Goal: Task Accomplishment & Management: Use online tool/utility

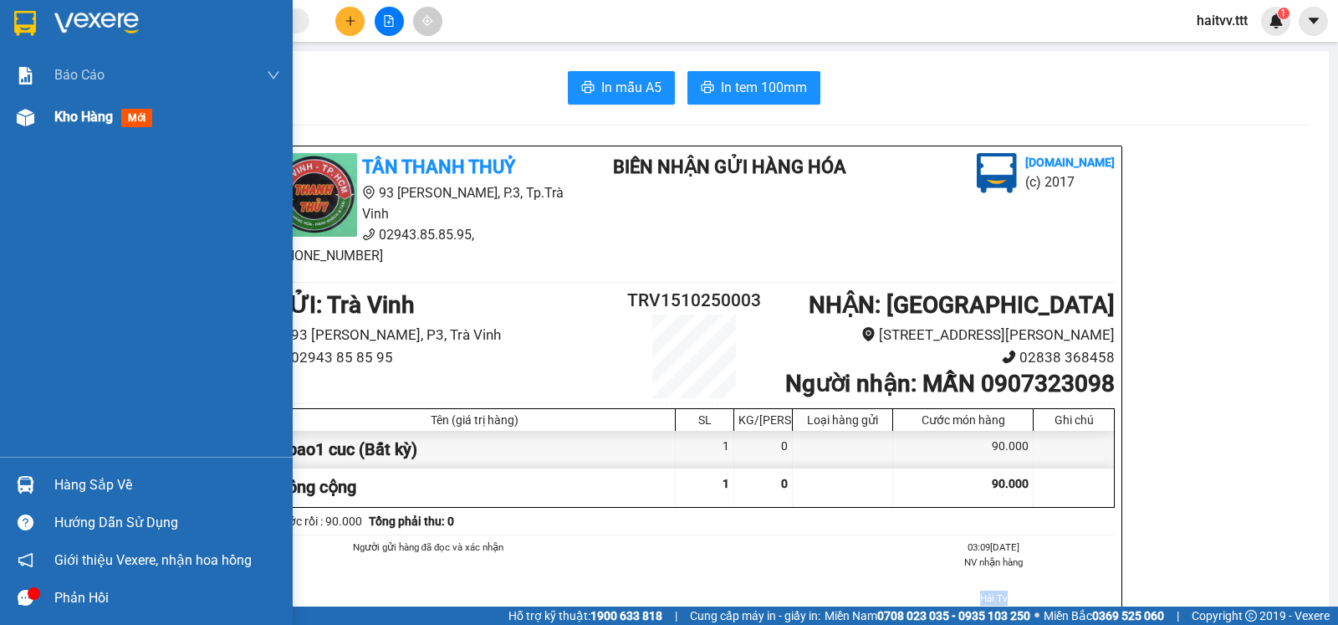
click at [108, 116] on span "Kho hàng" at bounding box center [83, 117] width 59 height 16
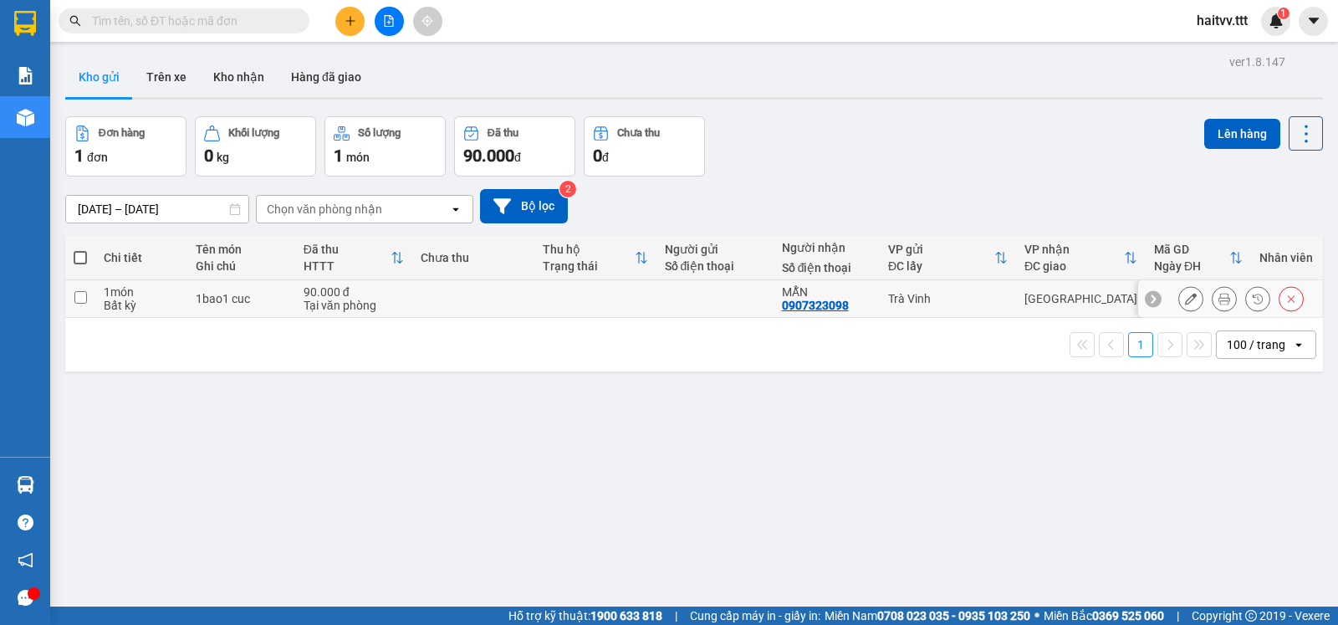
click at [79, 303] on input "checkbox" at bounding box center [80, 297] width 13 height 13
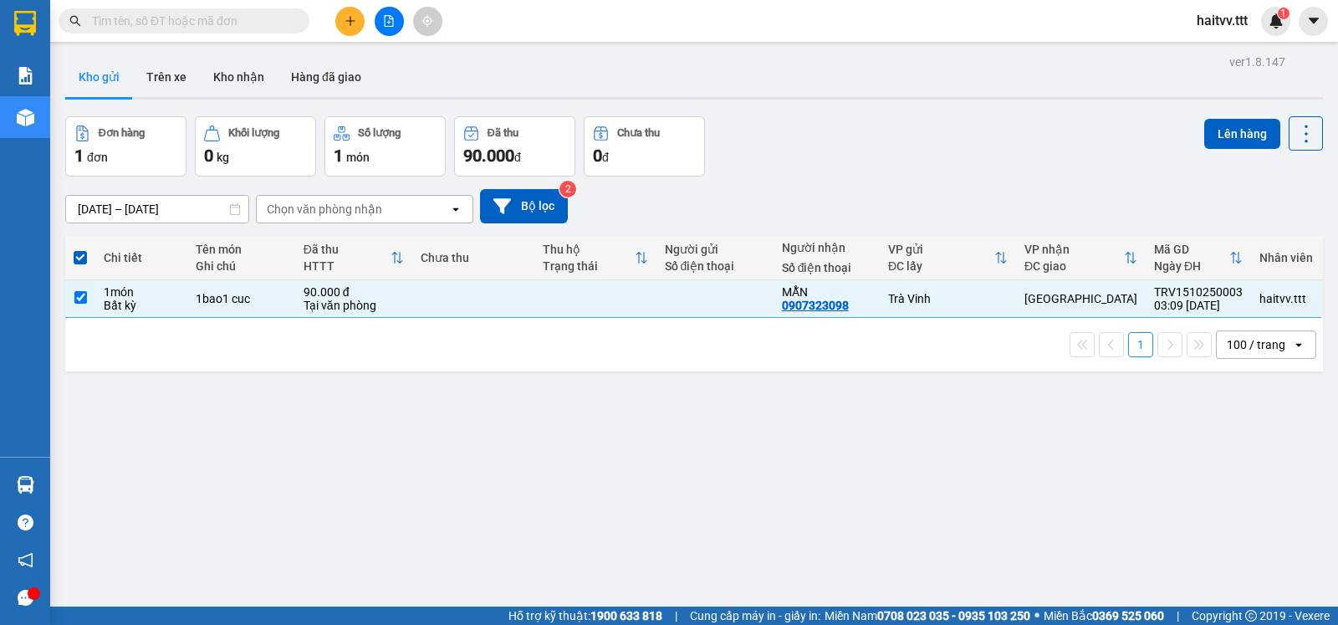
click at [451, 216] on icon "open" at bounding box center [455, 208] width 13 height 13
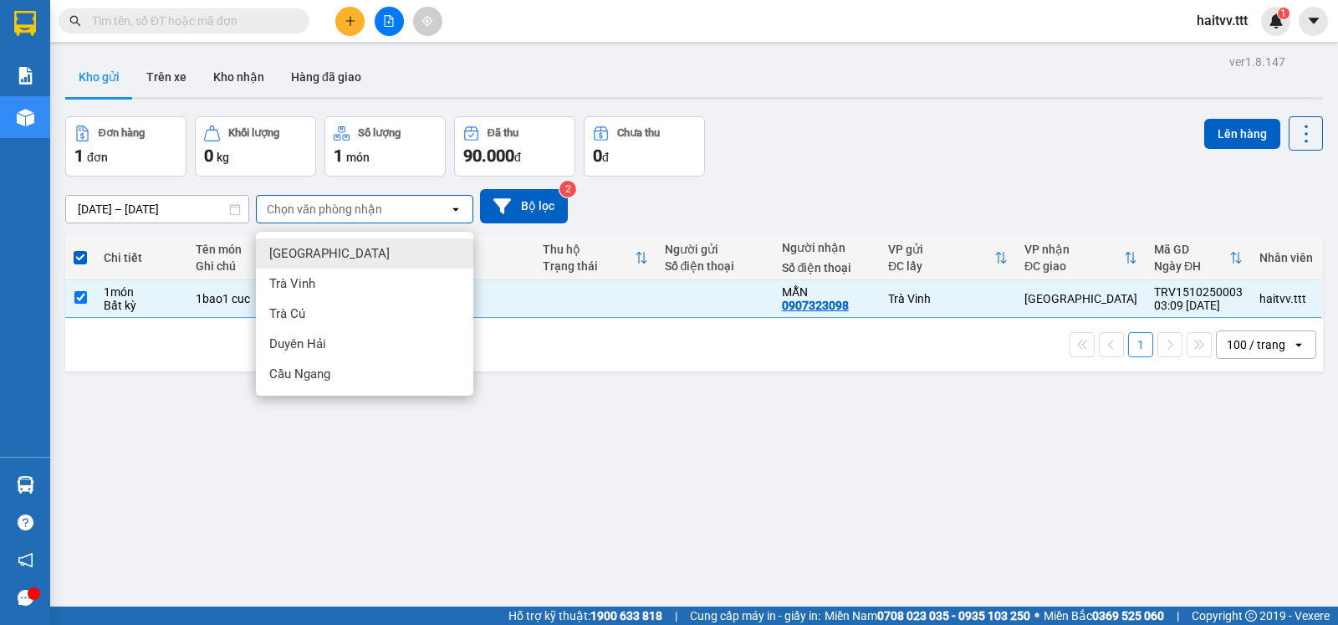
click at [358, 257] on div "Sài Gòn" at bounding box center [364, 253] width 217 height 30
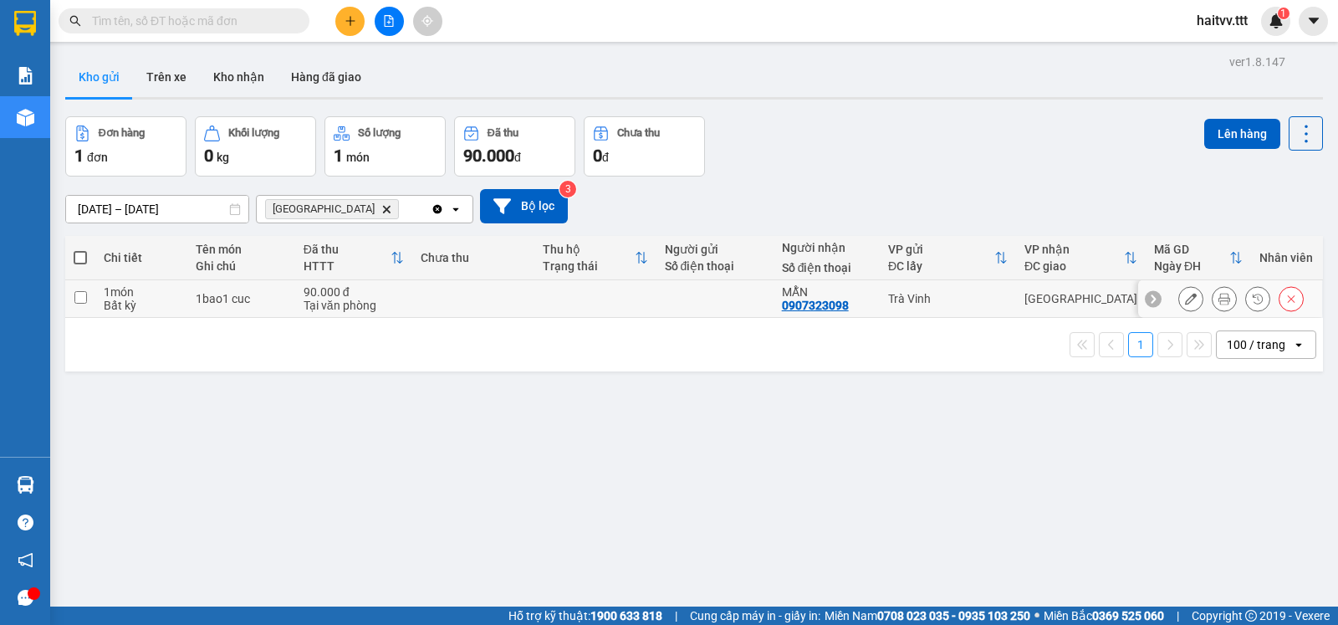
click at [84, 303] on input "checkbox" at bounding box center [80, 297] width 13 height 13
checkbox input "true"
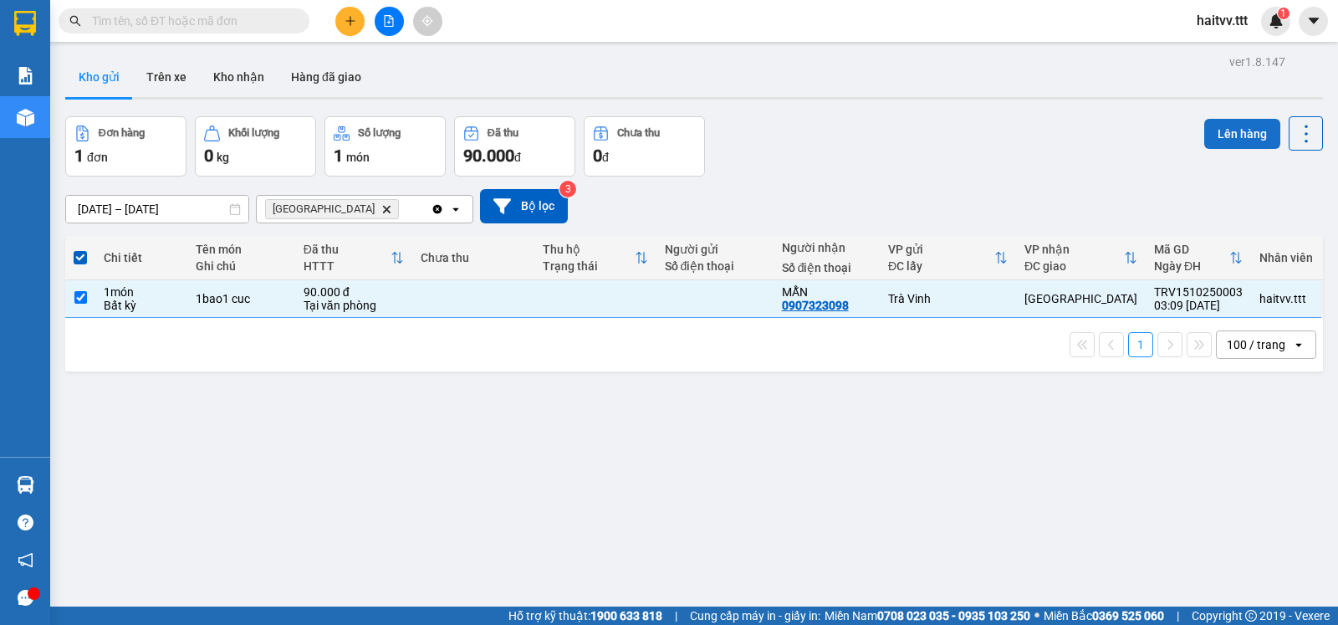
click at [1244, 137] on button "Lên hàng" at bounding box center [1242, 134] width 76 height 30
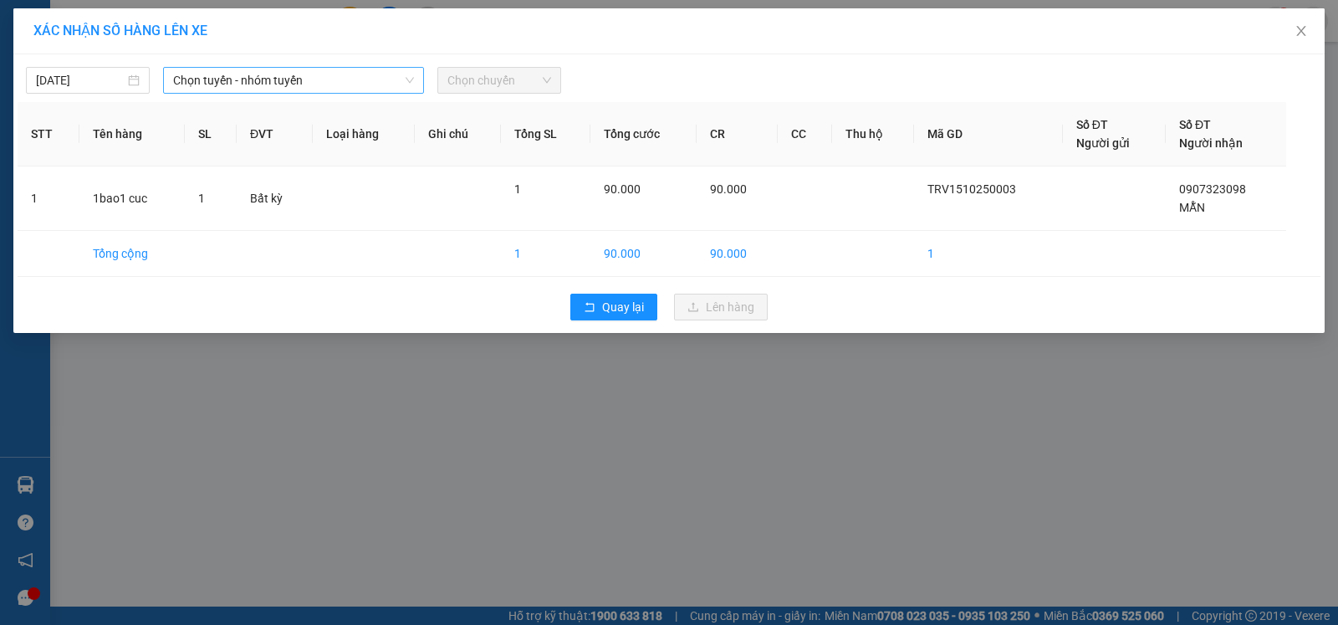
click at [414, 81] on icon "down" at bounding box center [410, 80] width 10 height 10
click at [406, 75] on icon "down" at bounding box center [410, 80] width 10 height 10
click at [548, 80] on span "Chọn chuyến" at bounding box center [499, 80] width 104 height 25
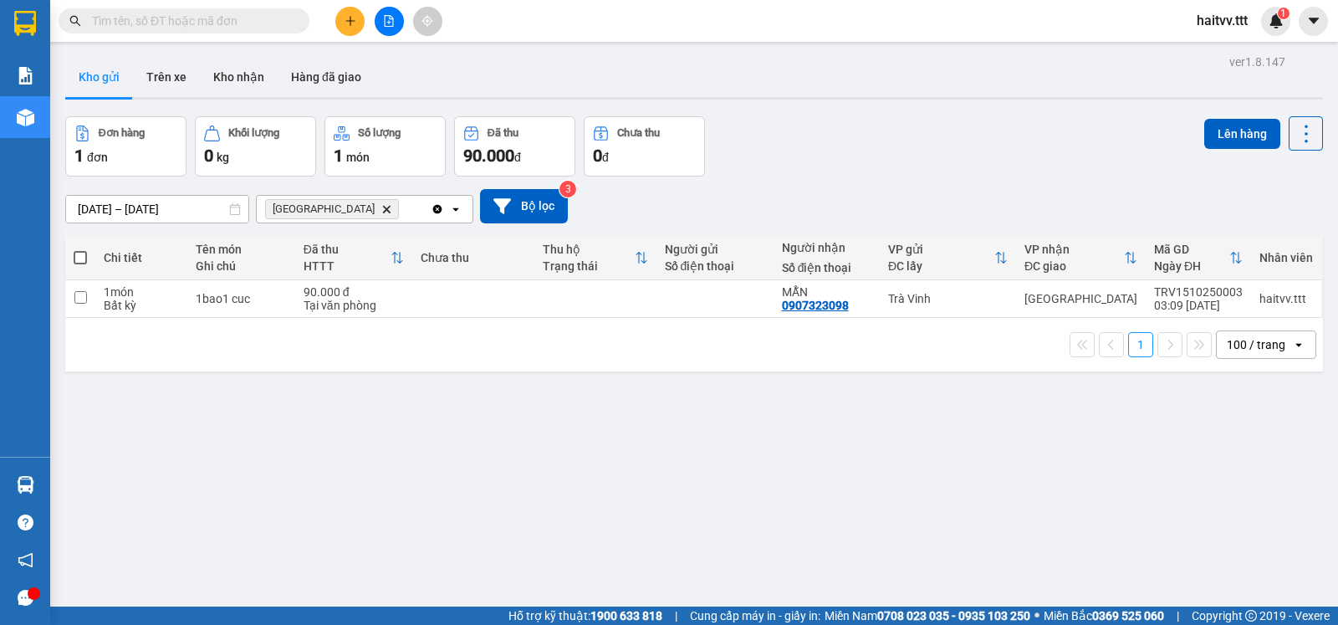
click at [80, 264] on span at bounding box center [80, 257] width 13 height 13
click at [80, 249] on input "checkbox" at bounding box center [80, 249] width 0 height 0
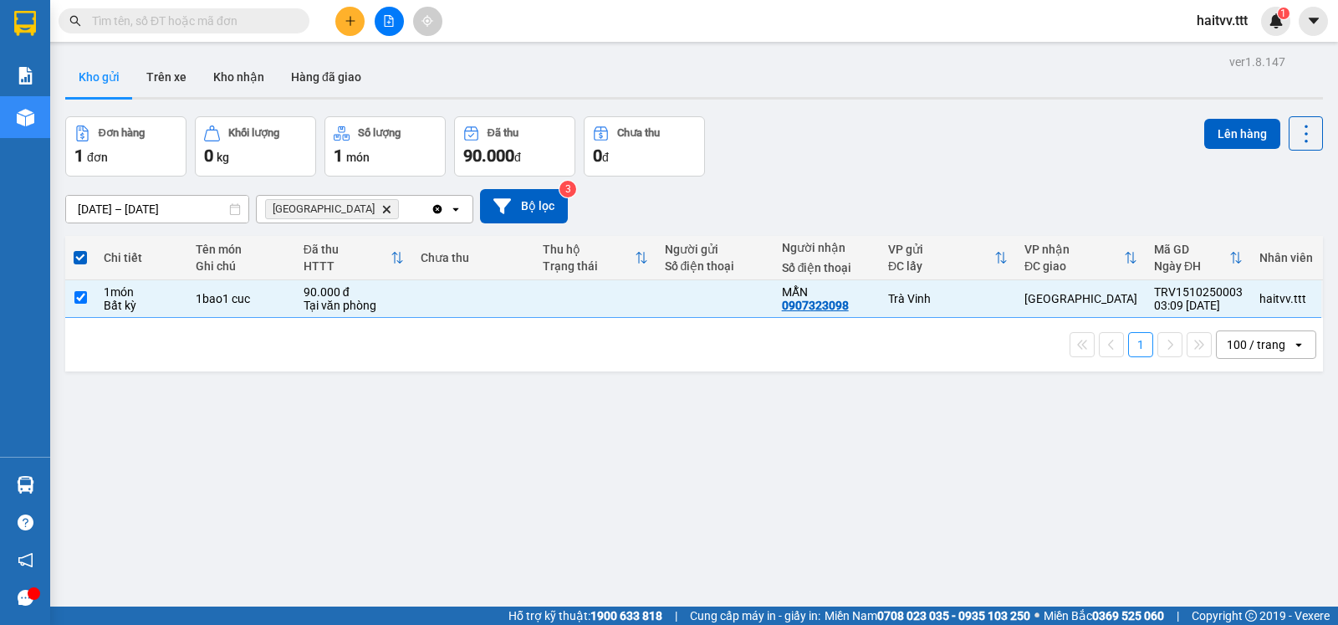
click at [462, 218] on div "Clear all open" at bounding box center [452, 209] width 42 height 27
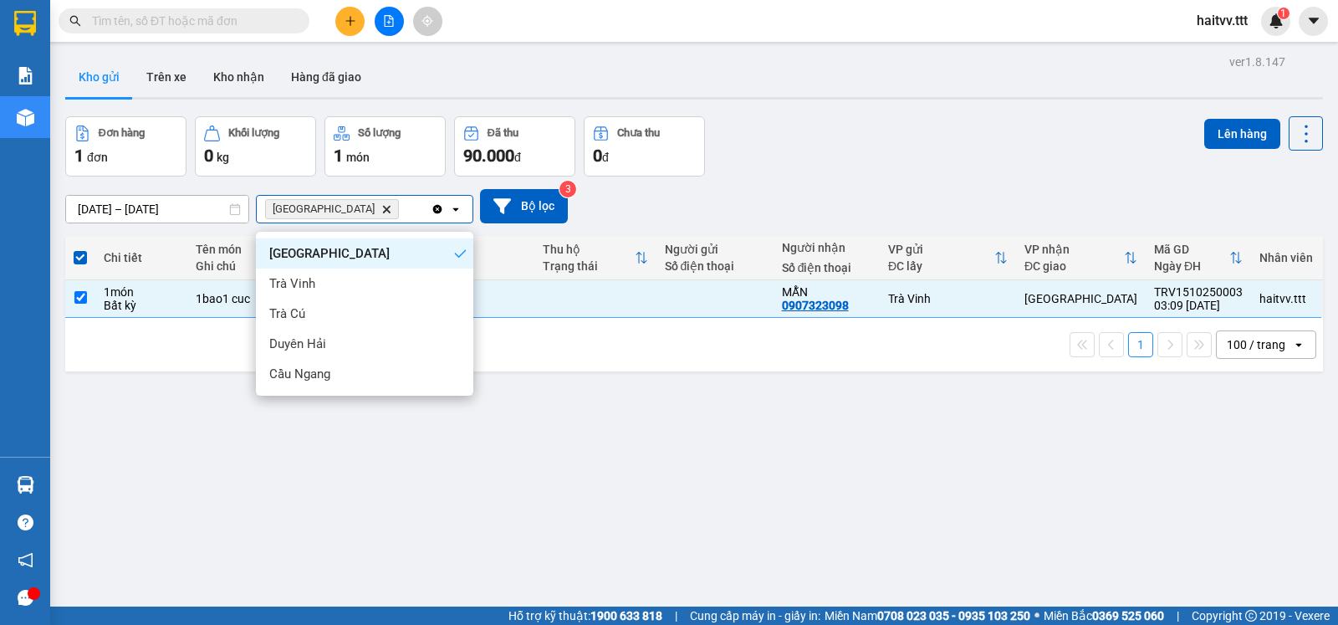
click at [364, 255] on div "Sài Gòn" at bounding box center [364, 253] width 217 height 30
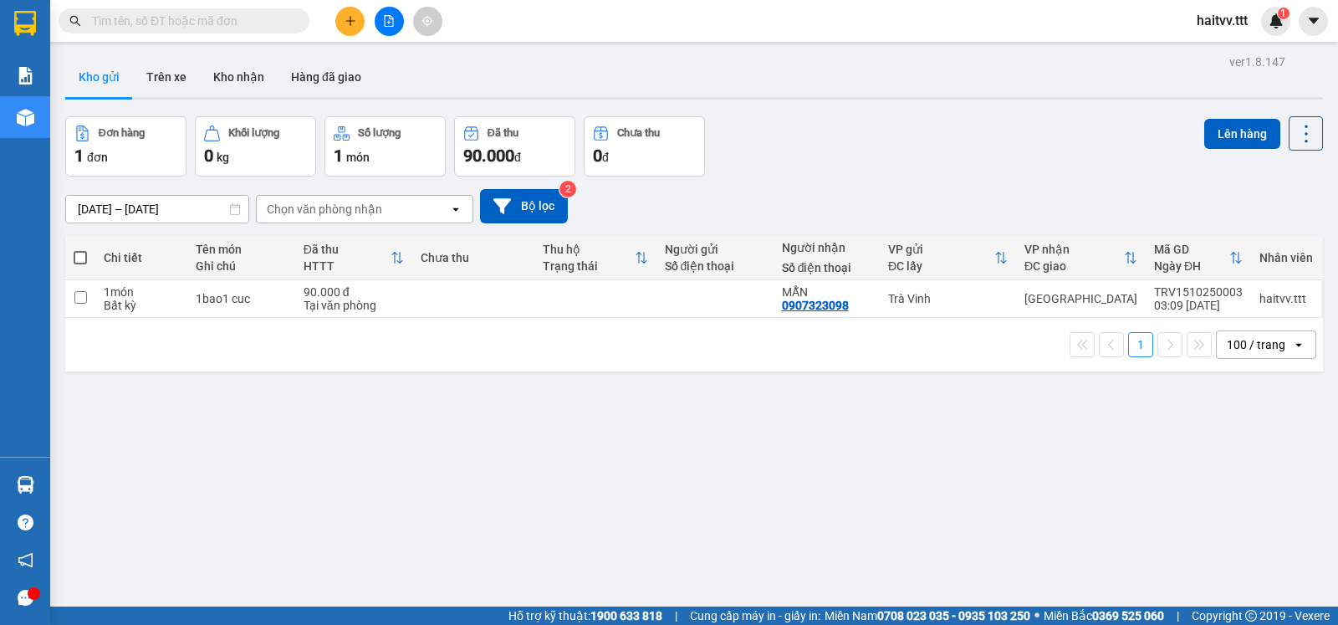
click at [79, 263] on span at bounding box center [80, 257] width 13 height 13
click at [80, 249] on input "checkbox" at bounding box center [80, 249] width 0 height 0
checkbox input "true"
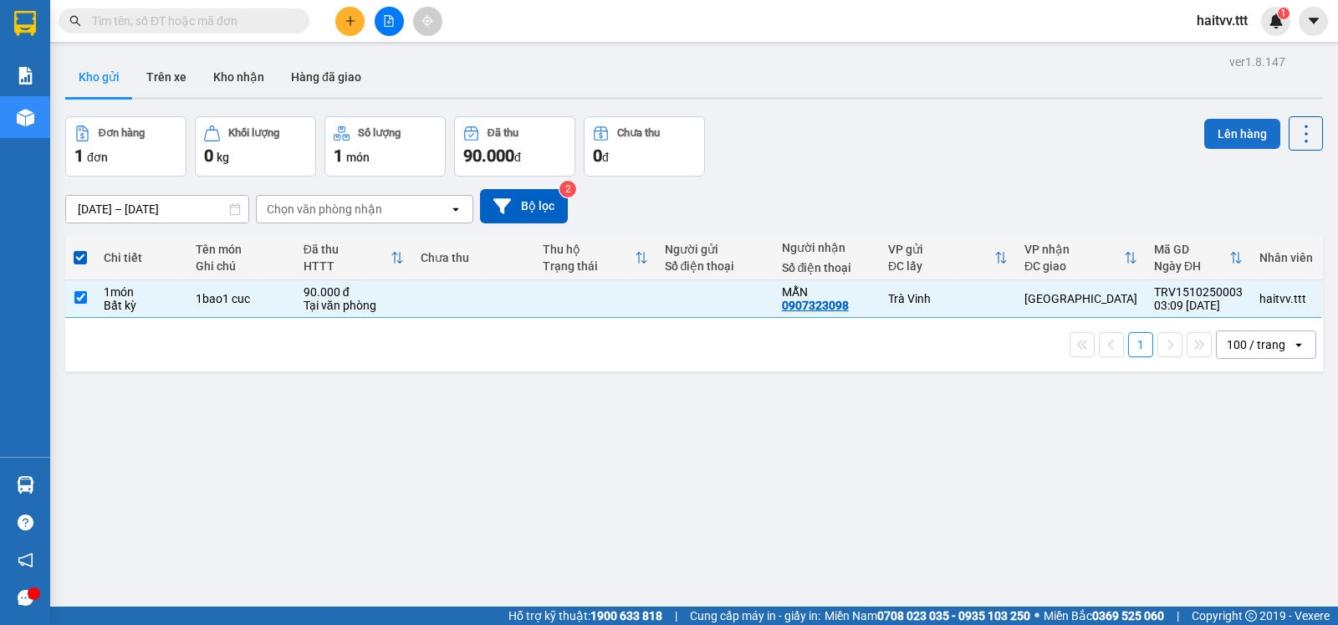
click at [1204, 130] on button "Lên hàng" at bounding box center [1242, 134] width 76 height 30
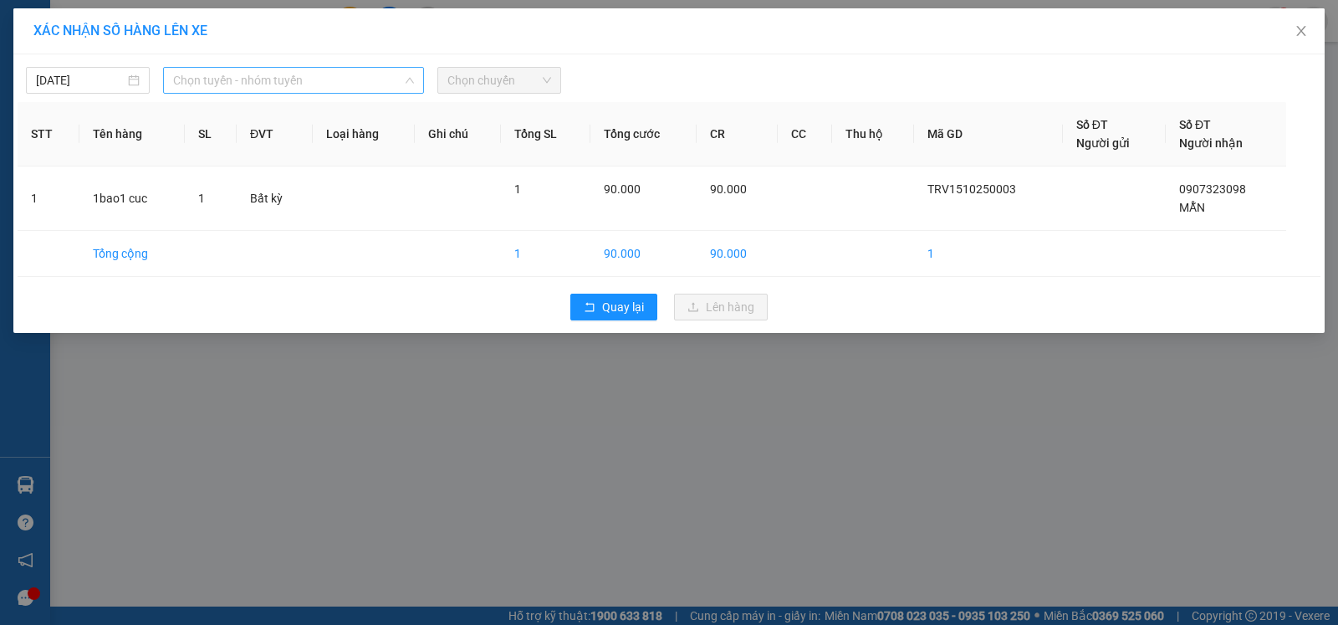
click at [416, 77] on div "Chọn tuyến - nhóm tuyến" at bounding box center [293, 80] width 261 height 27
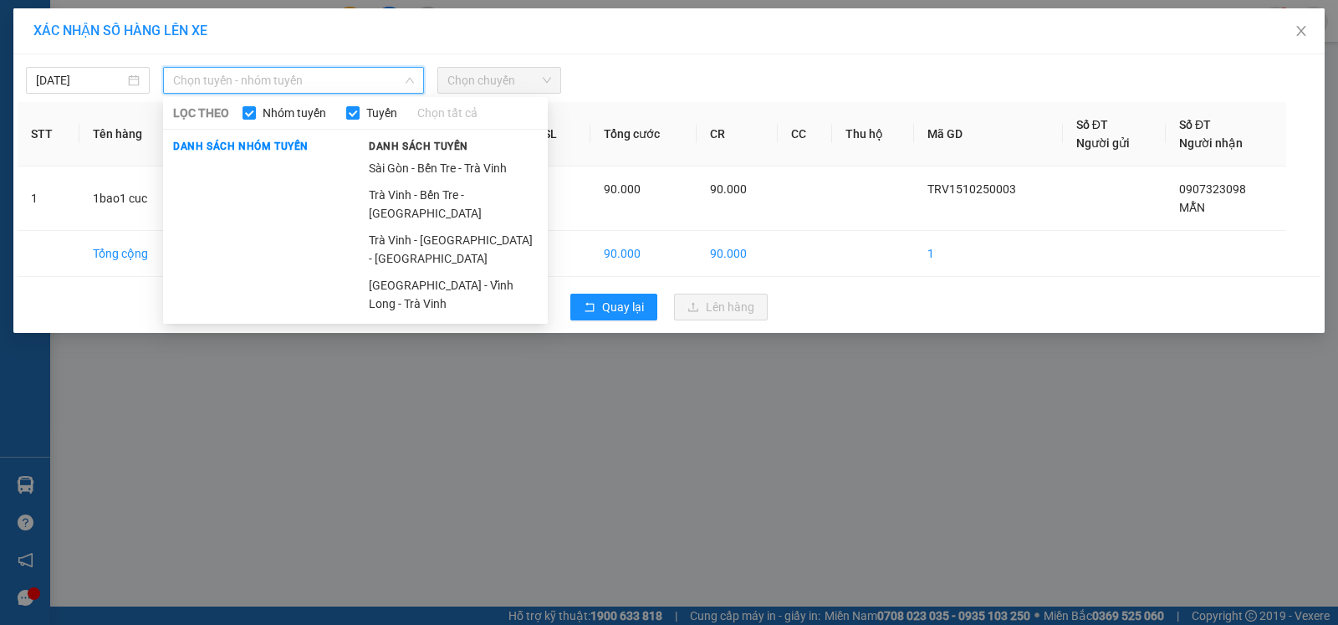
click at [451, 163] on li "Sài Gòn - Bến Tre - Trà Vinh" at bounding box center [453, 168] width 189 height 27
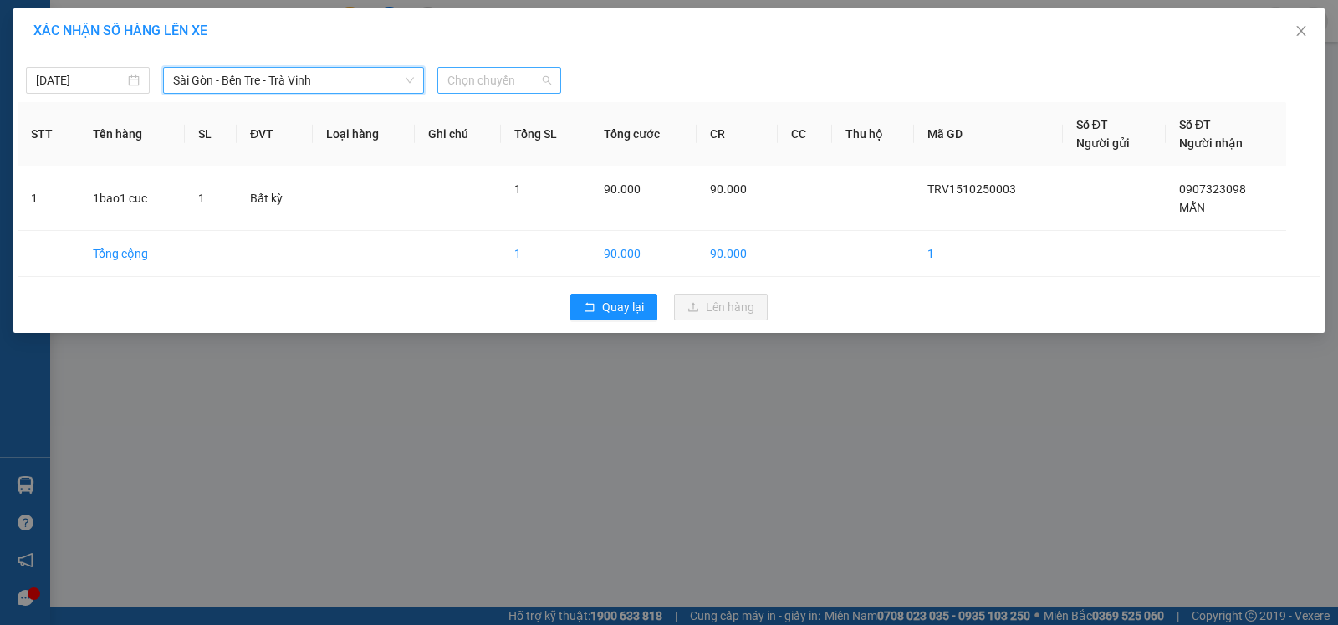
click at [552, 80] on div "Chọn chuyến" at bounding box center [499, 80] width 124 height 27
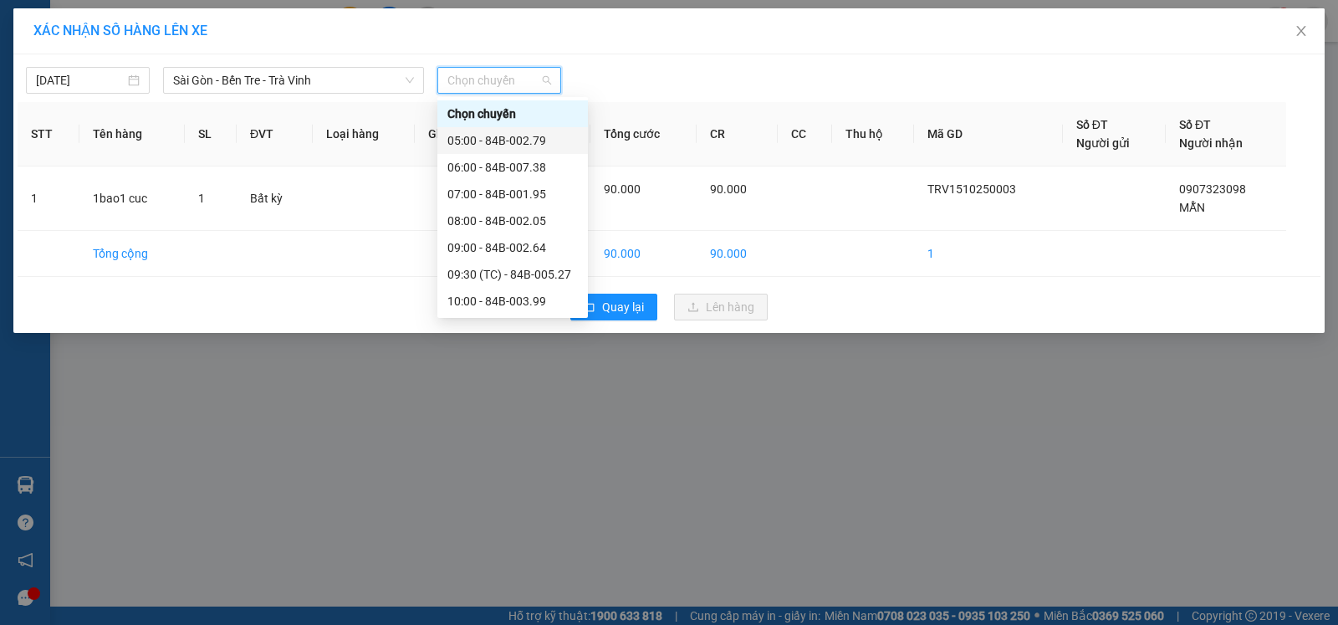
click at [519, 139] on div "05:00 - 84B-002.79" at bounding box center [512, 140] width 130 height 18
click at [519, 139] on th "Tổng SL" at bounding box center [545, 134] width 89 height 64
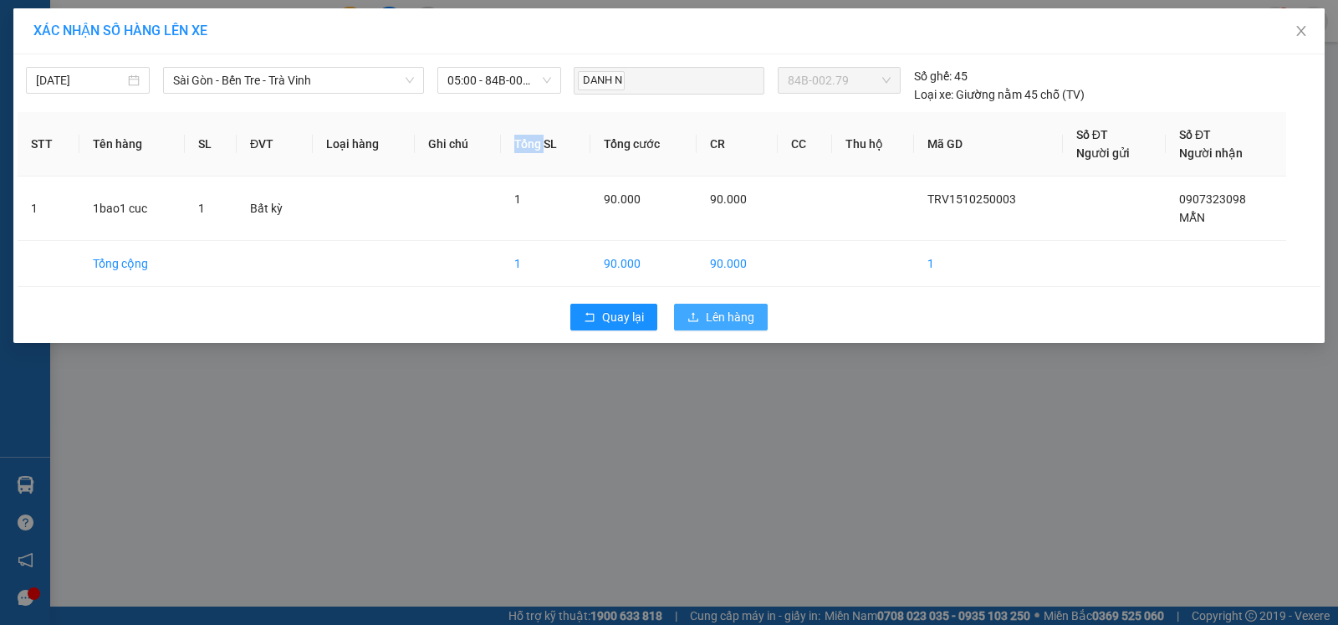
click at [713, 314] on span "Lên hàng" at bounding box center [730, 317] width 48 height 18
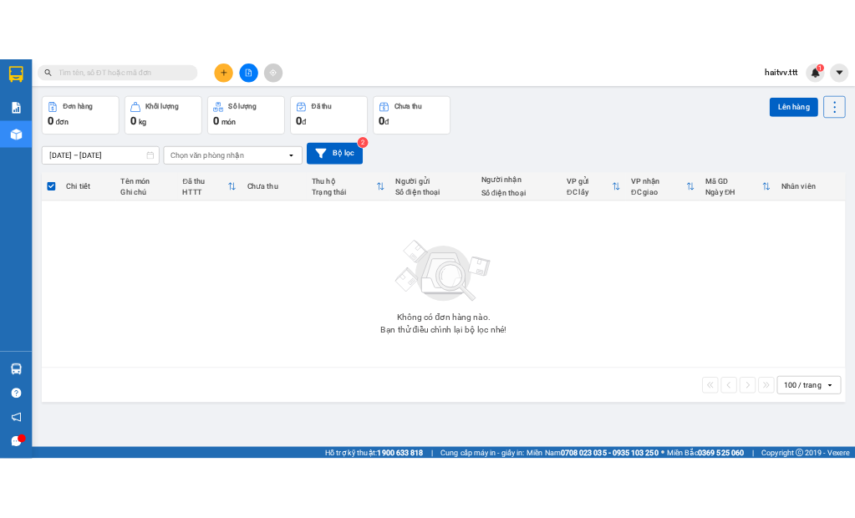
scroll to position [77, 0]
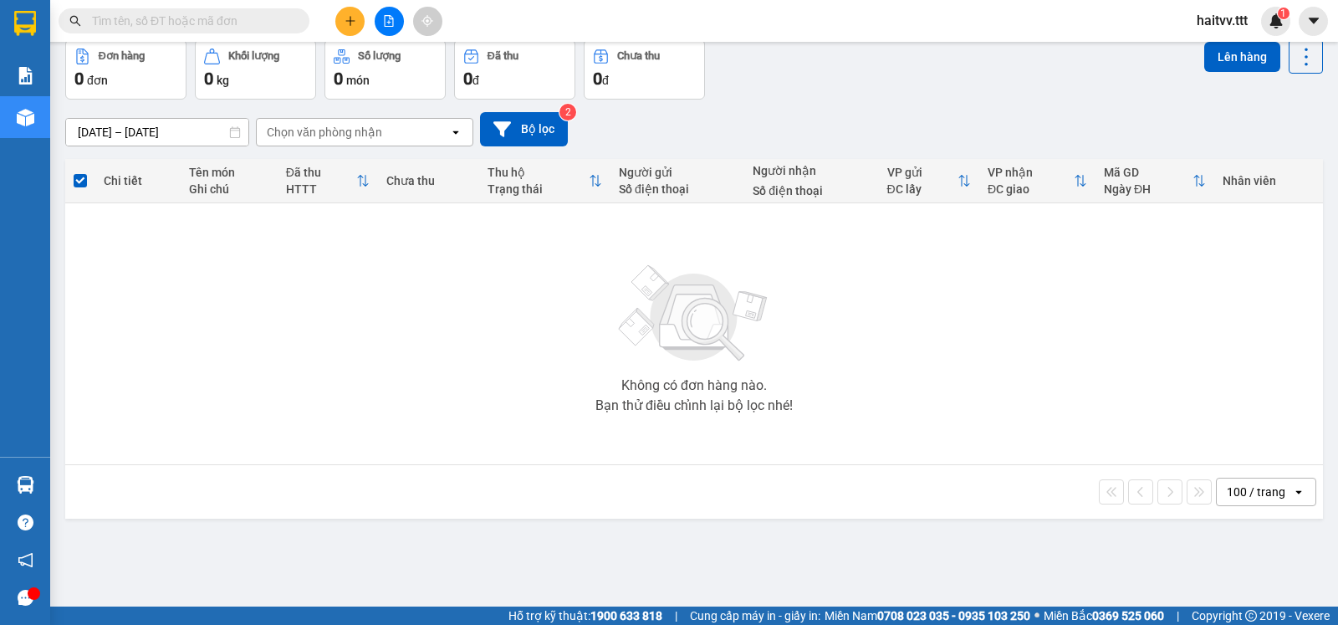
click at [898, 254] on div "Không có đơn hàng nào. Bạn thử điều chỉnh lại bộ lọc nhé!" at bounding box center [694, 333] width 1241 height 251
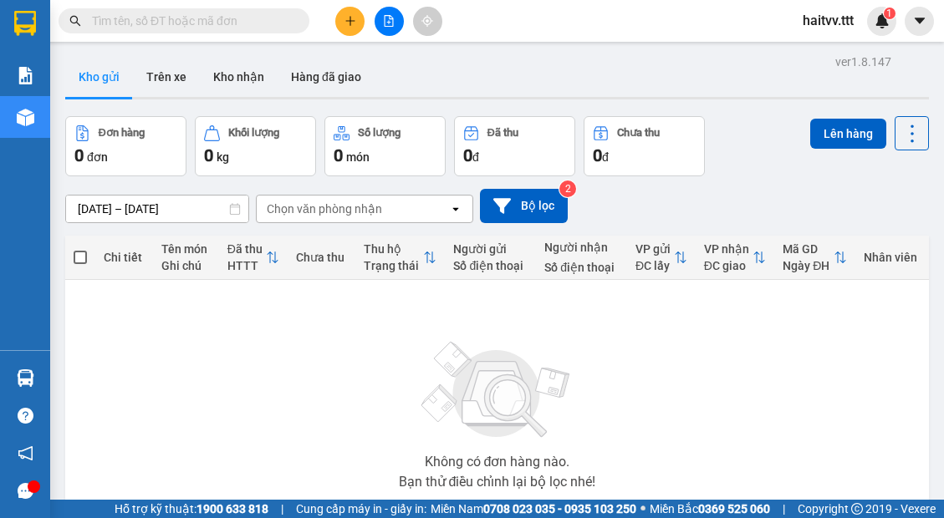
click at [28, 487] on div at bounding box center [34, 487] width 13 height 13
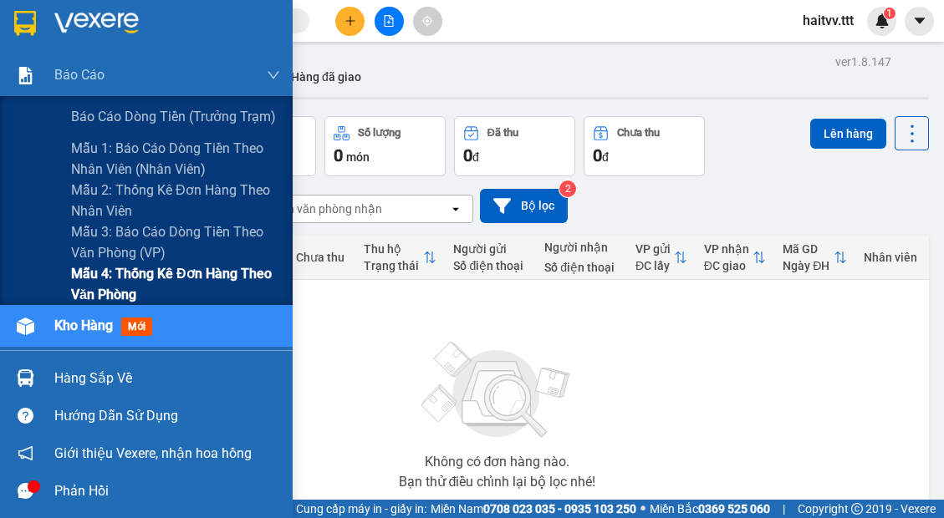
click at [258, 278] on span "Mẫu 4: Thống kê đơn hàng theo văn phòng" at bounding box center [175, 284] width 209 height 42
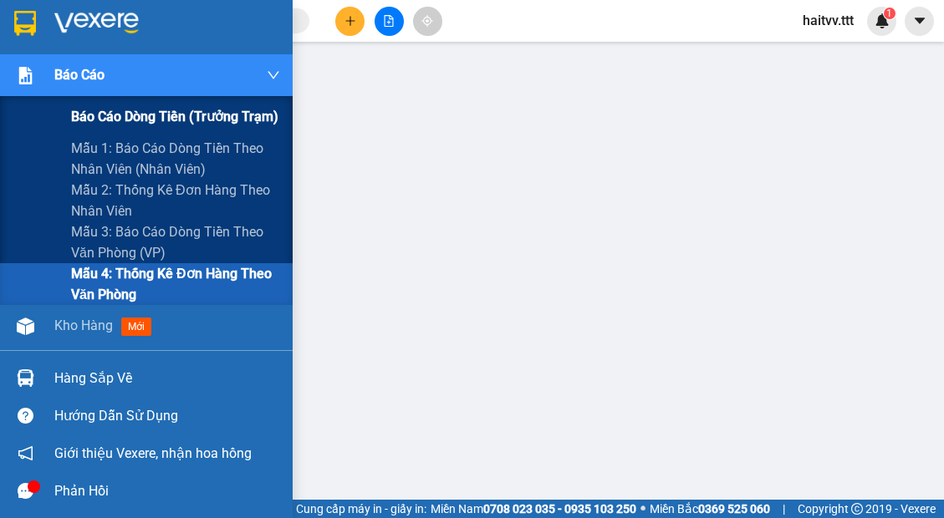
click at [118, 114] on span "Báo cáo dòng tiền (trưởng trạm)" at bounding box center [174, 116] width 207 height 21
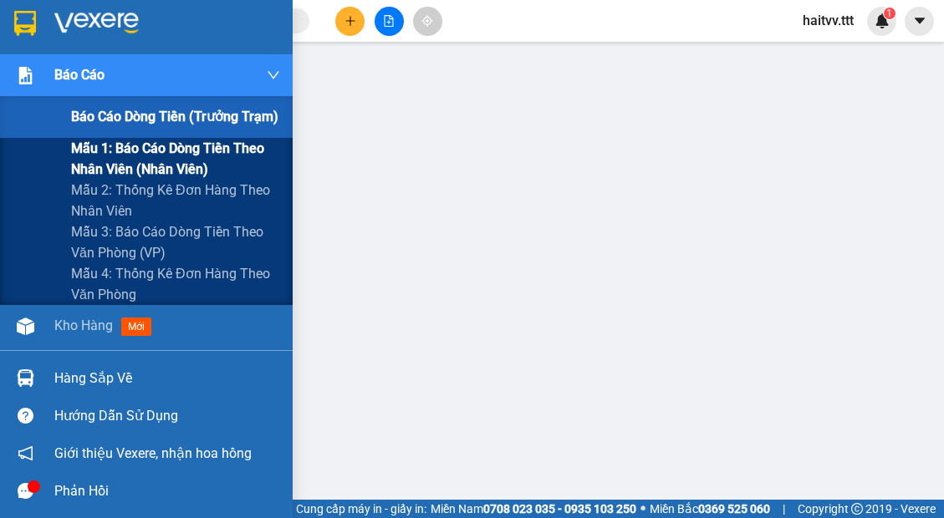
click at [191, 154] on span "Mẫu 1: Báo cáo dòng tiền theo nhân viên (nhân viên)" at bounding box center [175, 159] width 209 height 42
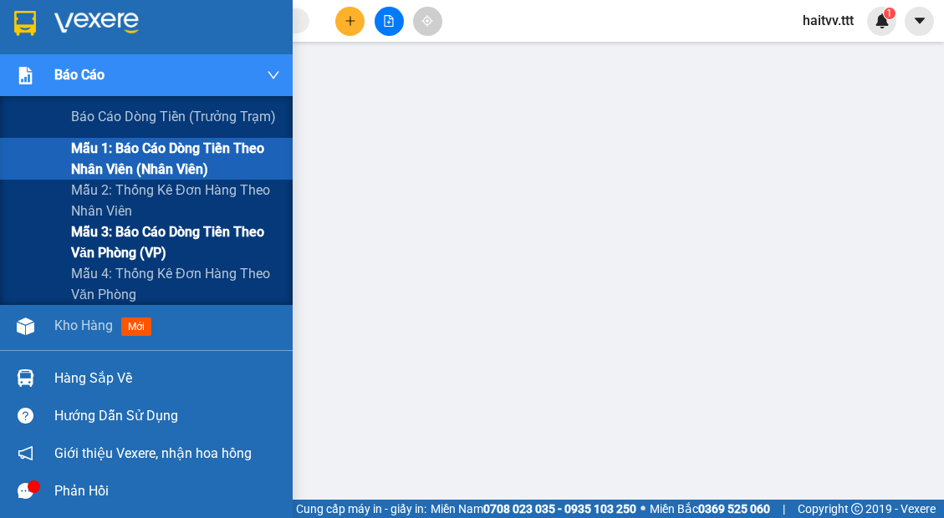
click at [170, 232] on span "Mẫu 3: Báo cáo dòng tiền theo văn phòng (VP)" at bounding box center [175, 243] width 209 height 42
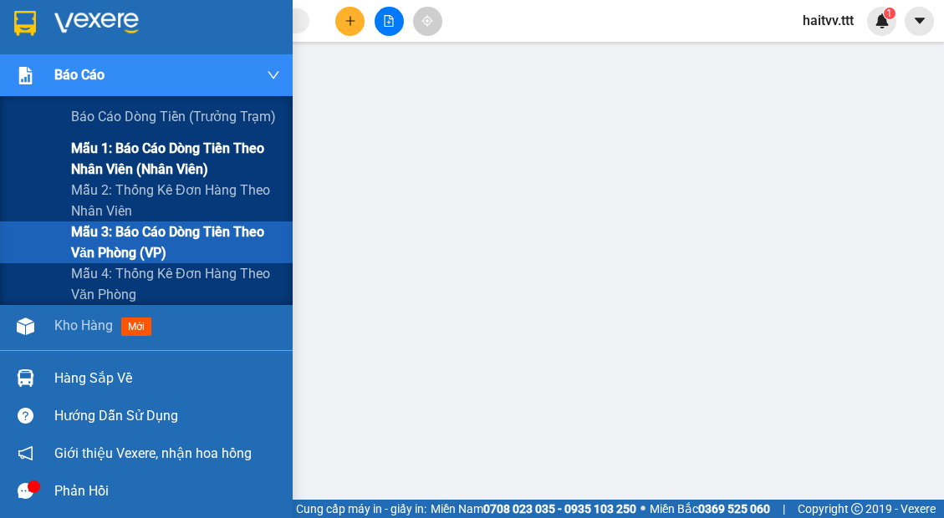
click at [130, 165] on span "Mẫu 1: Báo cáo dòng tiền theo nhân viên (nhân viên)" at bounding box center [175, 159] width 209 height 42
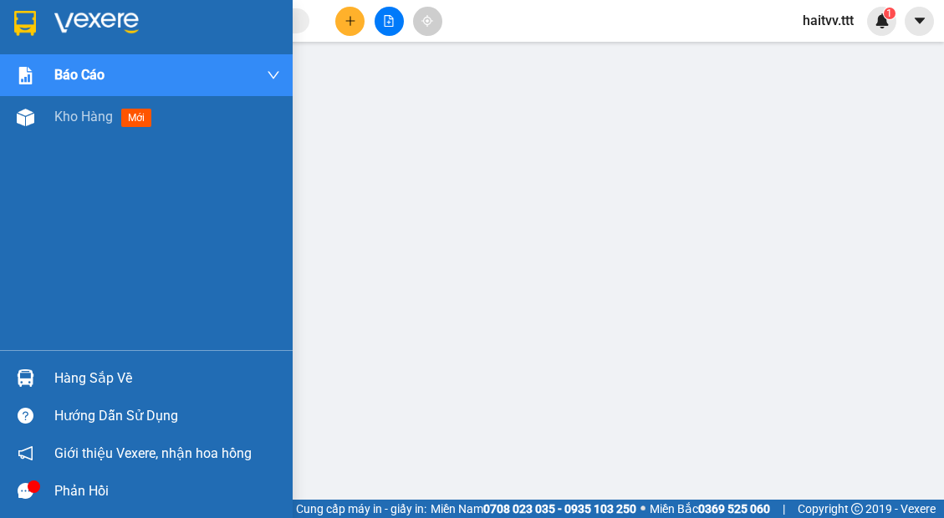
click at [84, 490] on div "Phản hồi" at bounding box center [167, 491] width 226 height 25
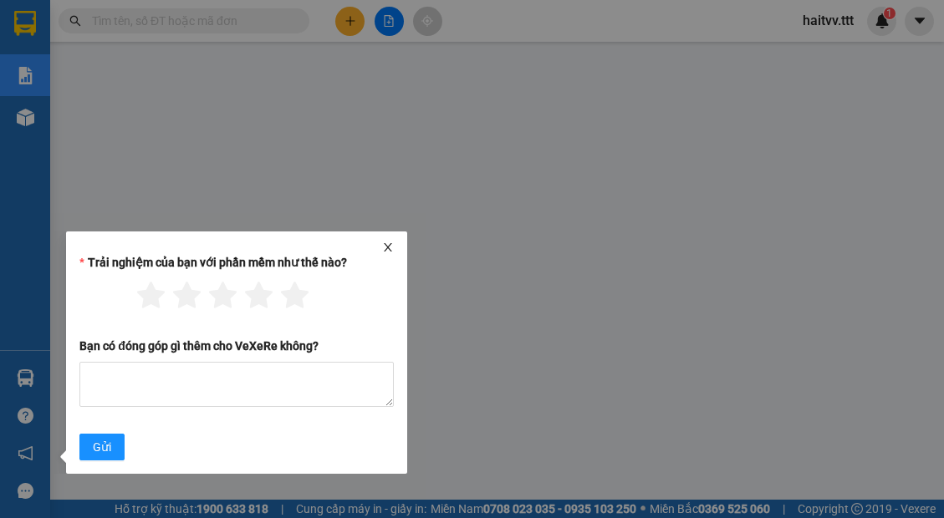
click at [392, 252] on icon "close" at bounding box center [388, 248] width 12 height 12
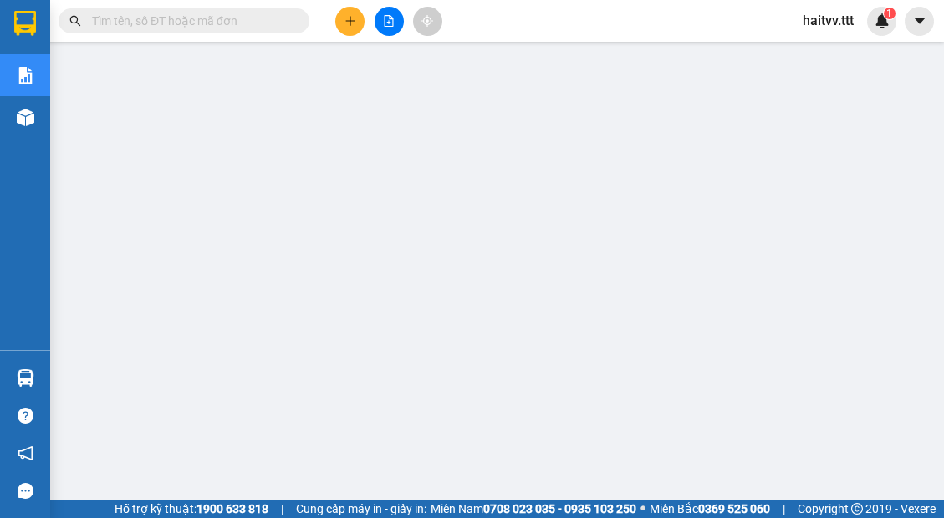
click at [271, 22] on input "text" at bounding box center [190, 21] width 197 height 18
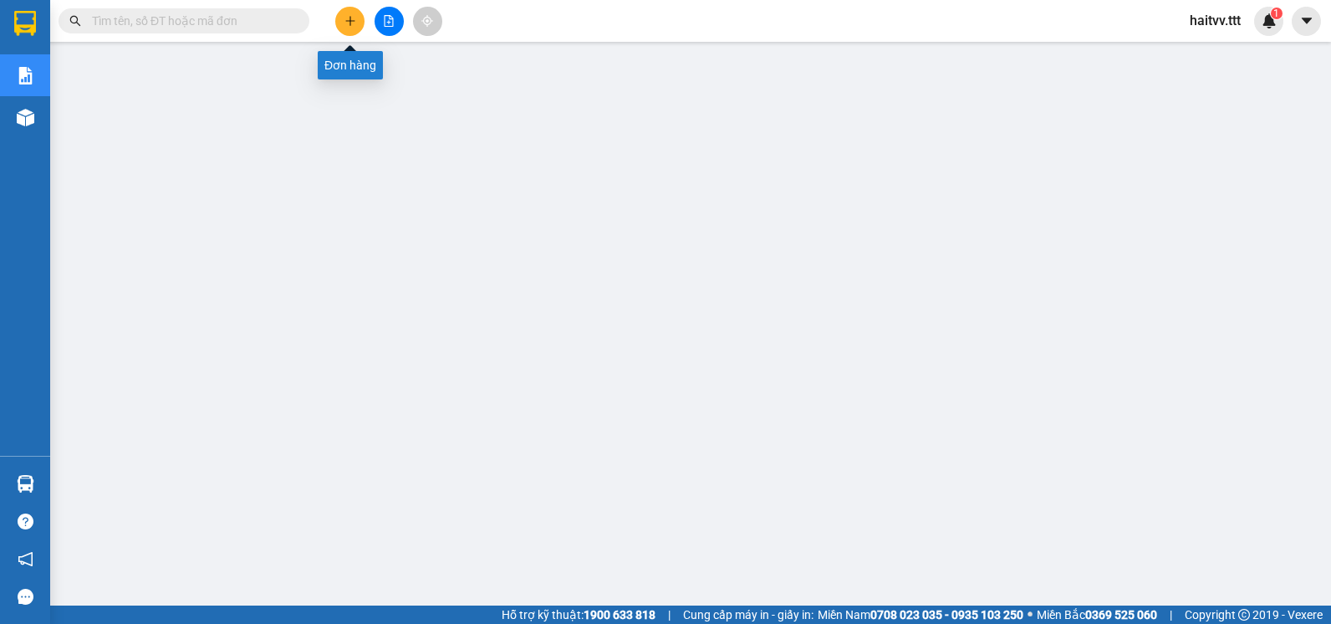
click at [348, 20] on icon "plus" at bounding box center [350, 21] width 12 height 12
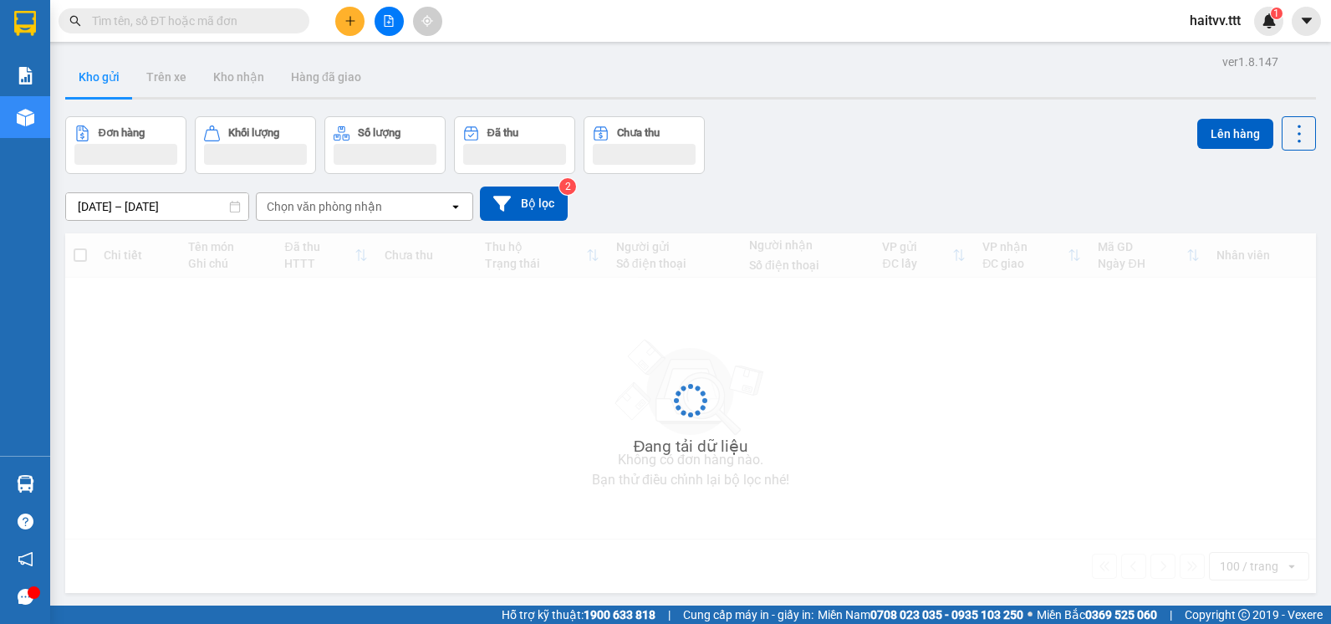
click at [392, 20] on icon "file-add" at bounding box center [389, 21] width 12 height 12
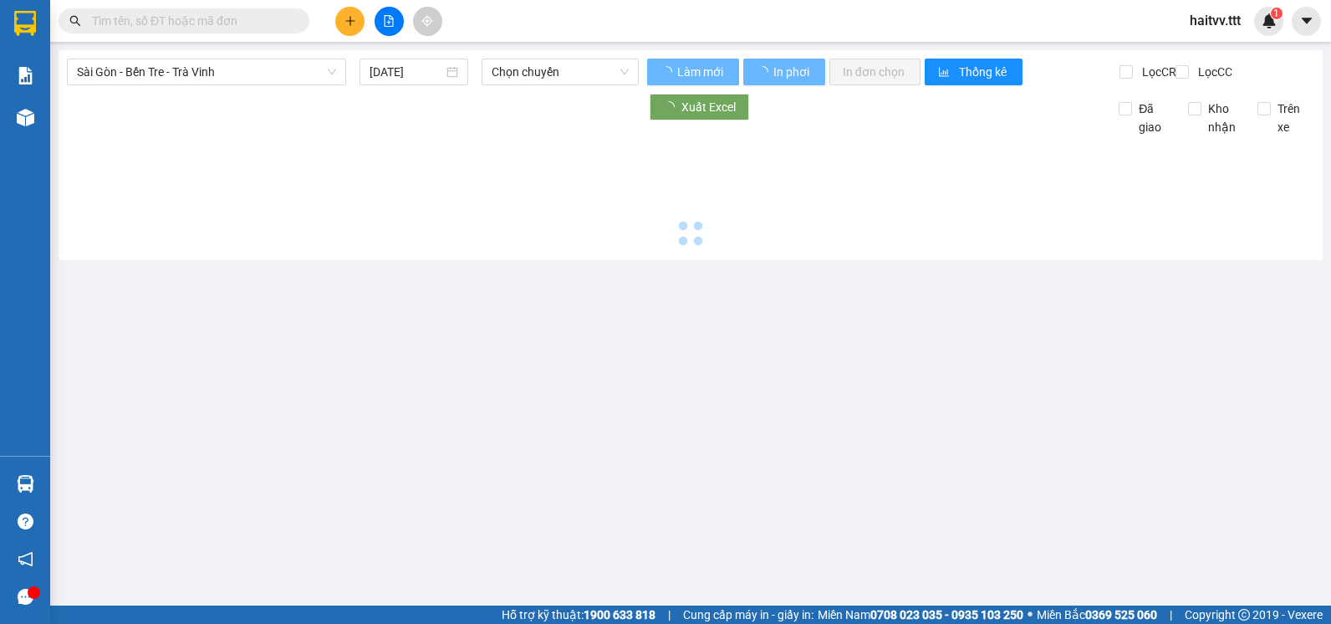
type input "[DATE]"
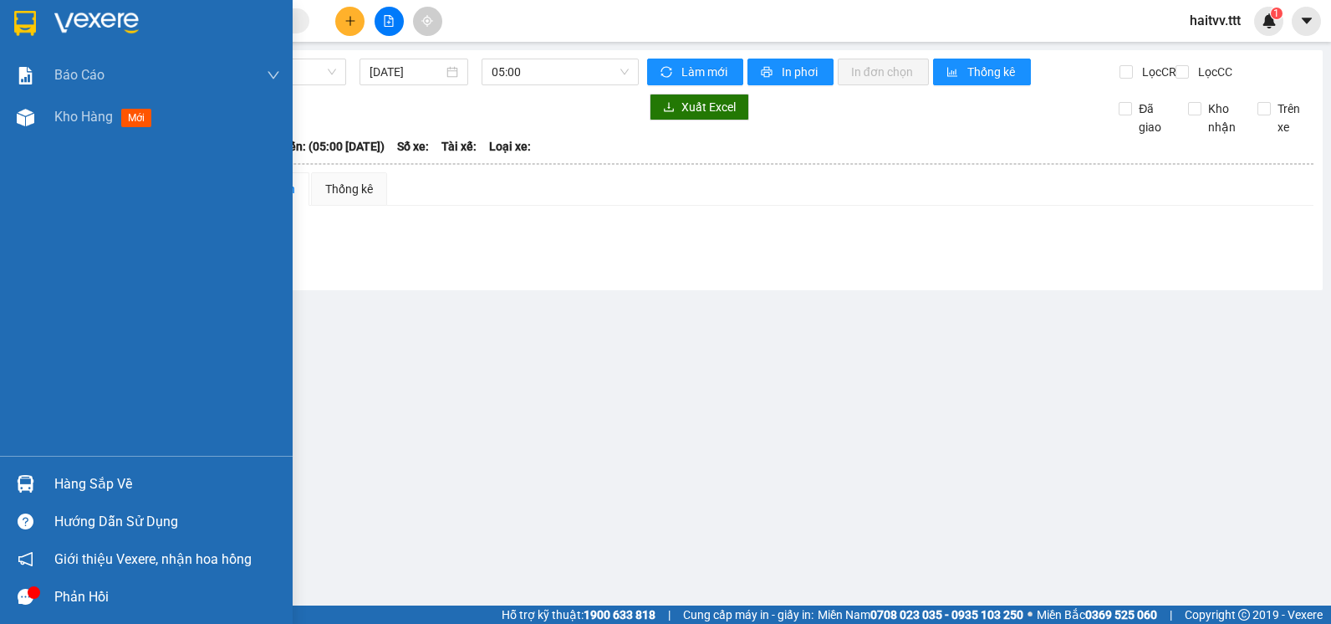
click at [200, 561] on span "Giới thiệu Vexere, nhận hoa hồng" at bounding box center [152, 558] width 197 height 21
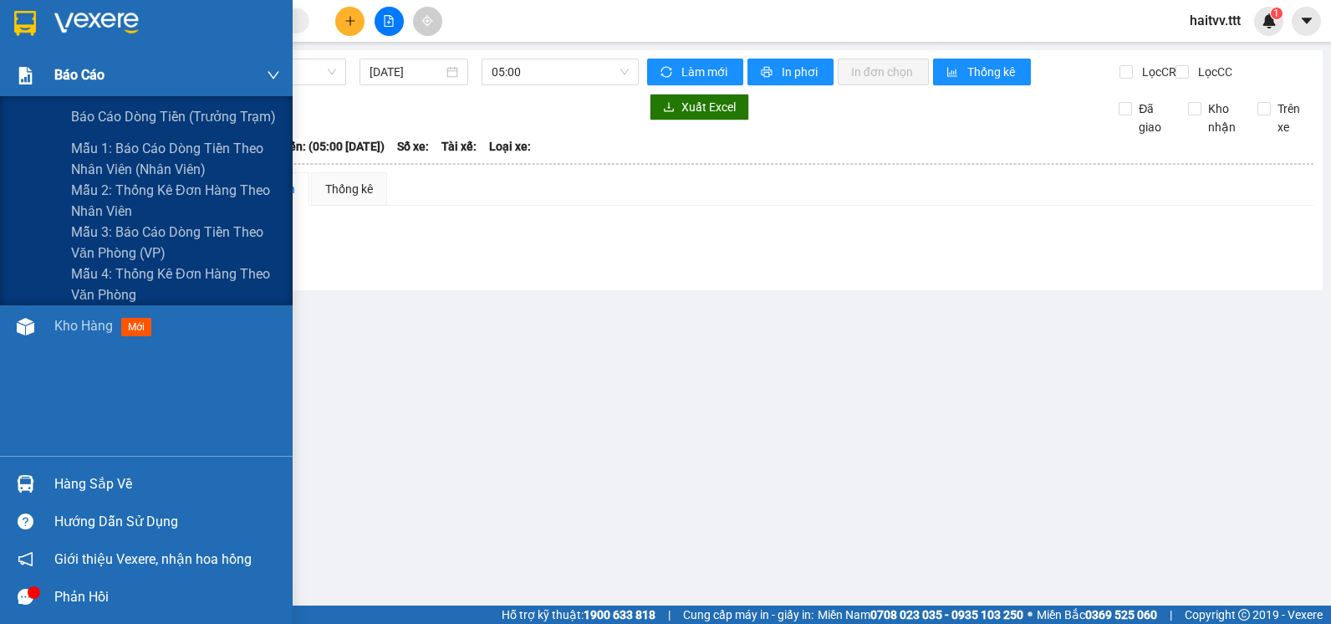
click at [89, 78] on span "Báo cáo" at bounding box center [79, 74] width 50 height 21
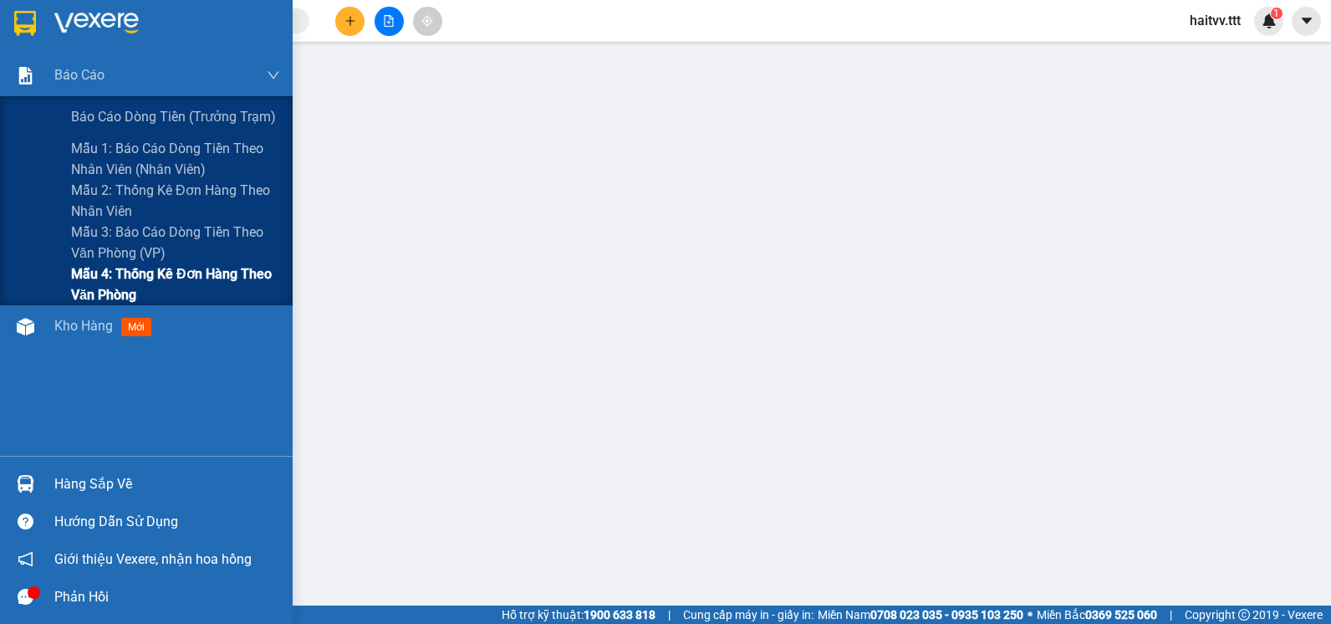
click at [116, 271] on span "Mẫu 4: Thống kê đơn hàng theo văn phòng" at bounding box center [175, 284] width 209 height 42
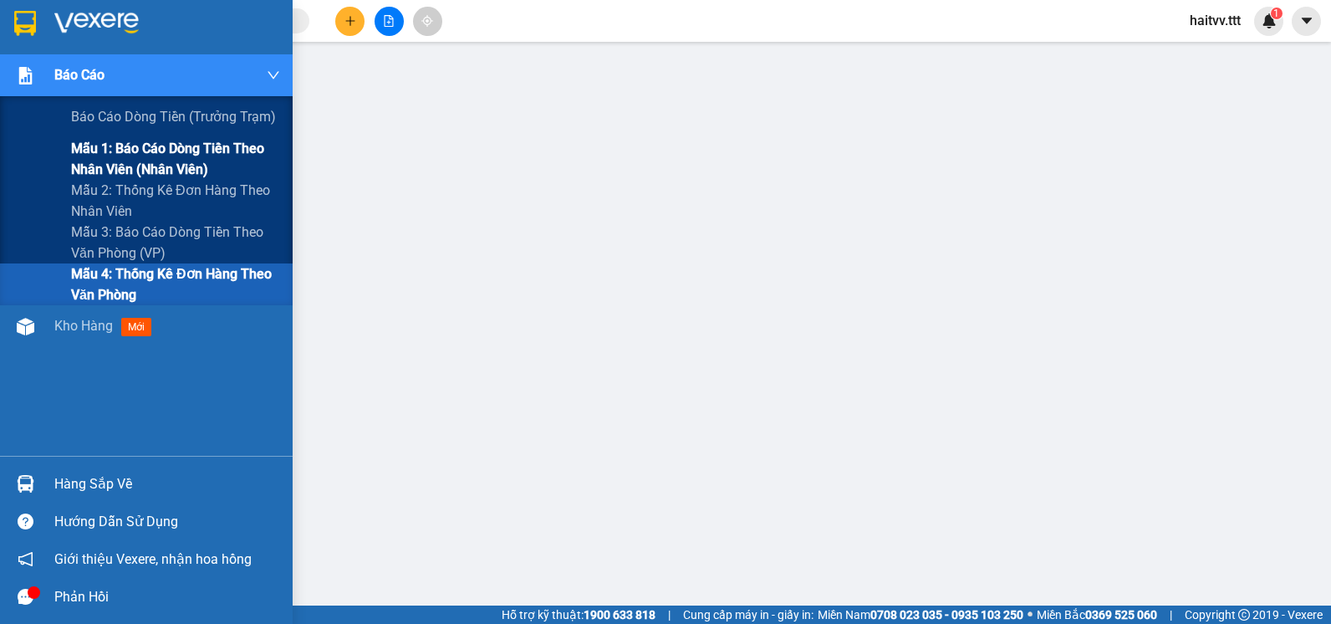
click at [117, 150] on span "Mẫu 1: Báo cáo dòng tiền theo nhân viên (nhân viên)" at bounding box center [175, 159] width 209 height 42
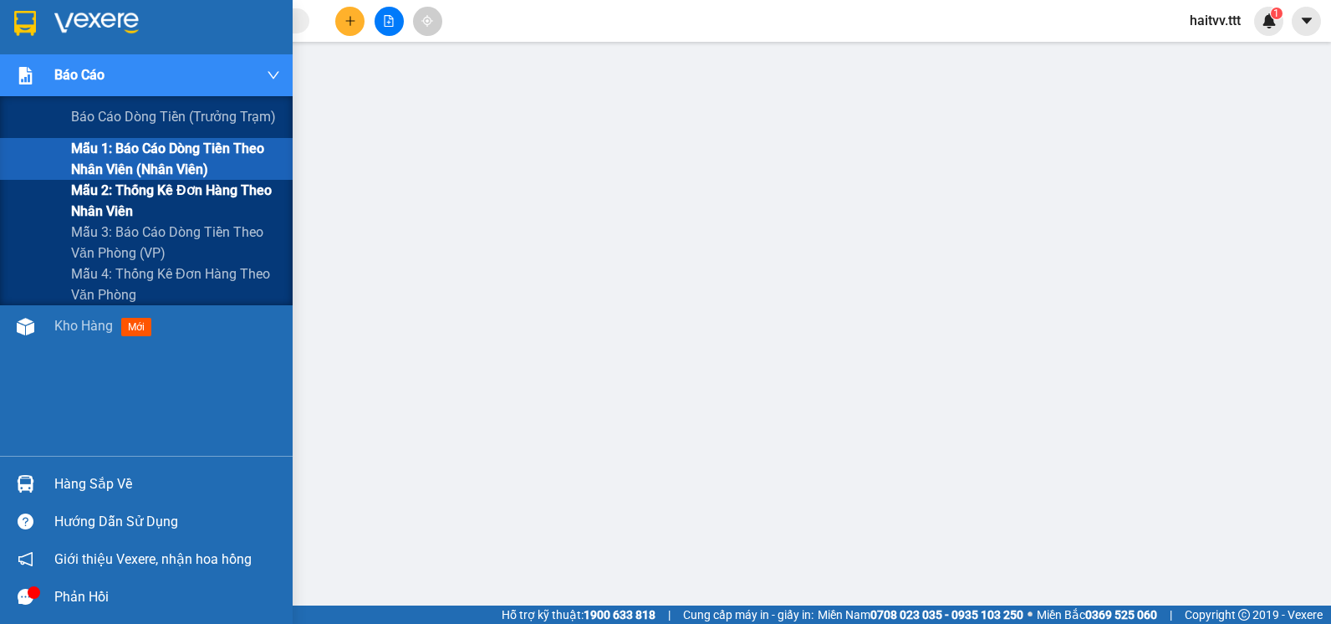
click at [243, 186] on span "Mẫu 2: Thống kê đơn hàng theo nhân viên" at bounding box center [175, 201] width 209 height 42
